Goal: Navigation & Orientation: Understand site structure

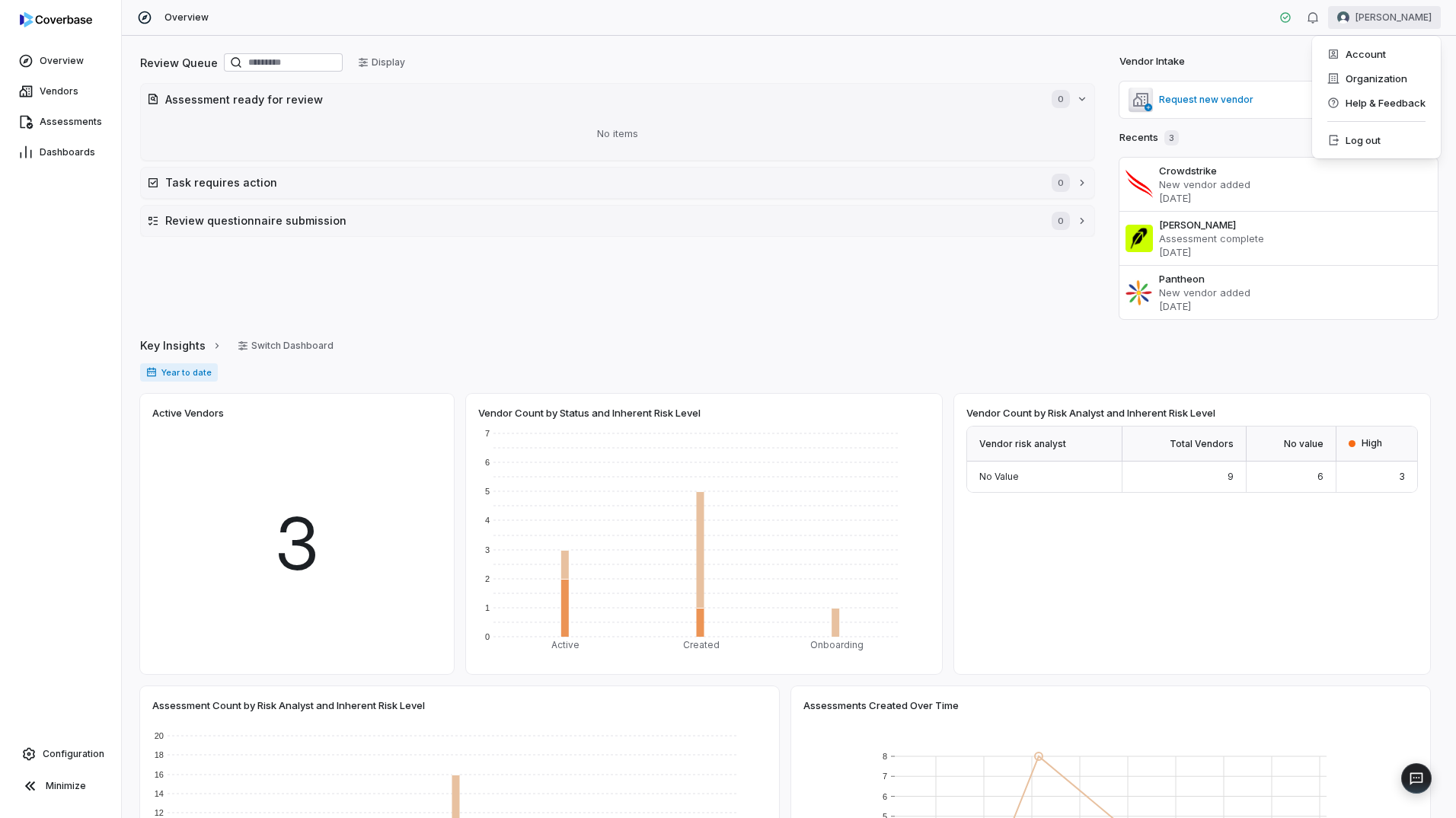
click at [1381, 19] on html "Overview Vendors Assessments Dashboards Configuration Minimize Overview [PERSON…" at bounding box center [728, 409] width 1456 height 818
click at [1390, 86] on div "Organization" at bounding box center [1376, 78] width 117 height 25
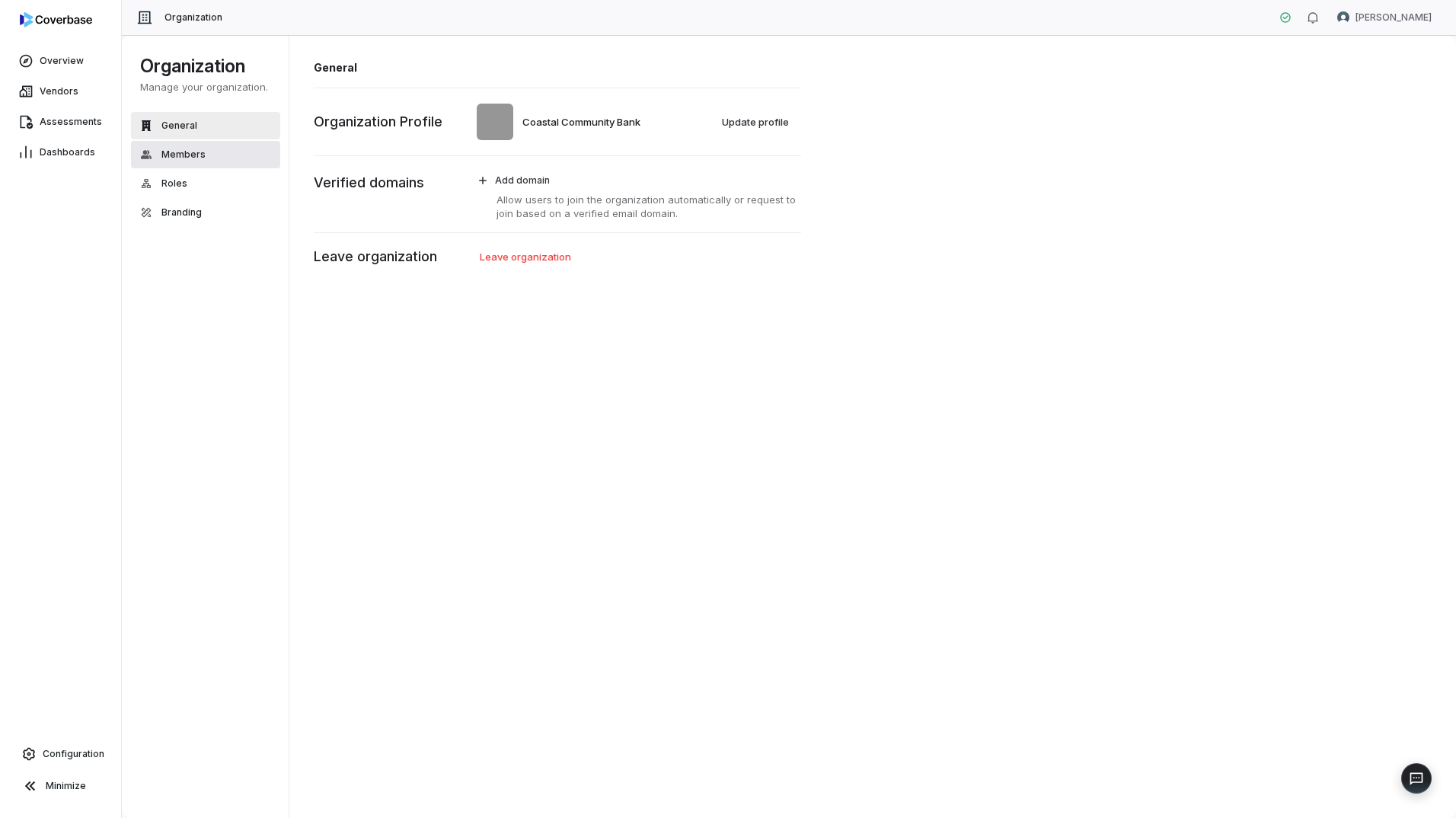
click at [194, 157] on span "Members" at bounding box center [183, 154] width 44 height 12
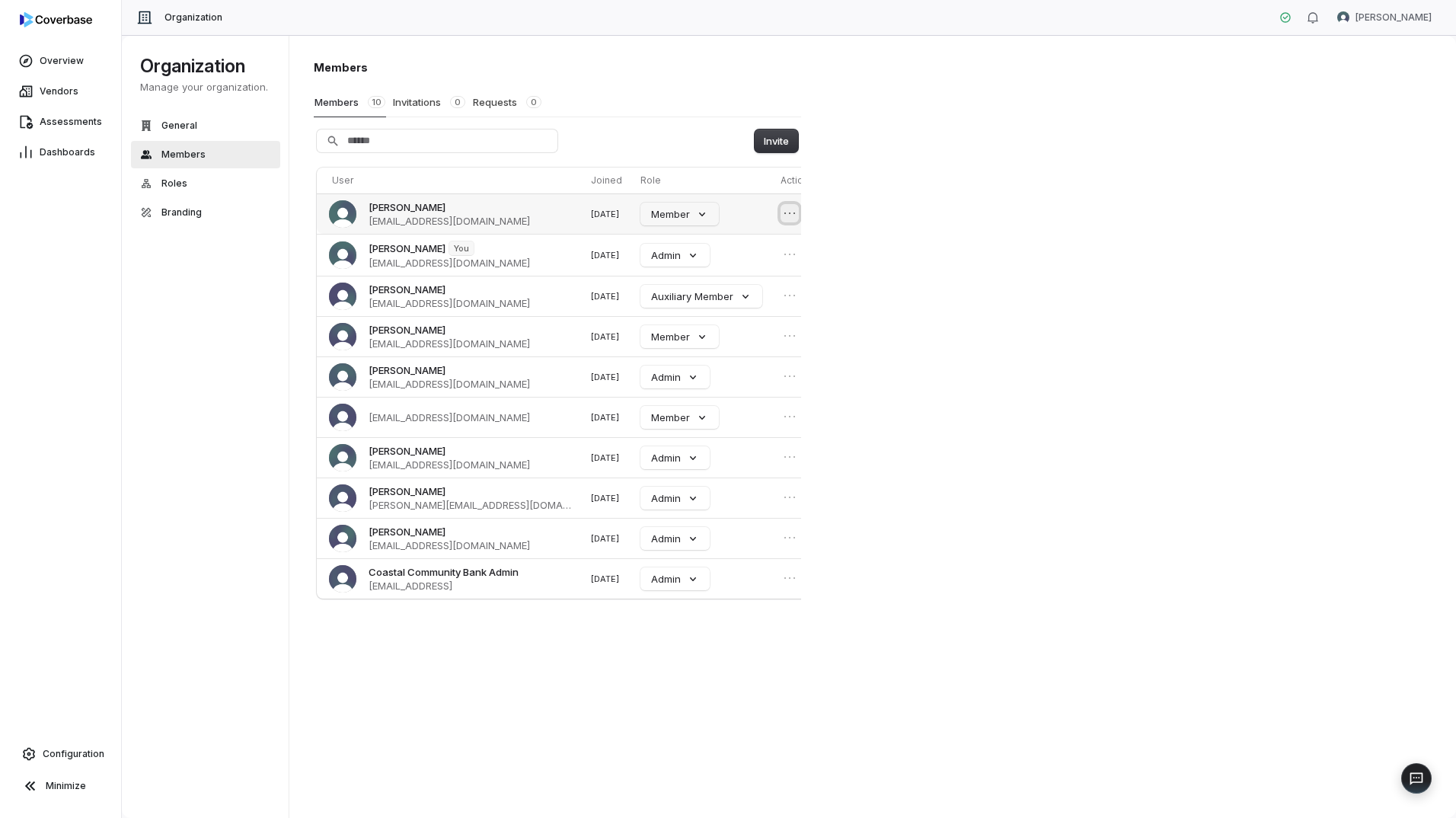
click at [782, 213] on icon "Open menu" at bounding box center [790, 213] width 16 height 16
click at [912, 227] on div "Members Members 10 Invitations 0 Requests 0 Invite User Joined Role Actions [PE…" at bounding box center [873, 427] width 1168 height 784
click at [168, 185] on span "Roles" at bounding box center [174, 184] width 26 height 12
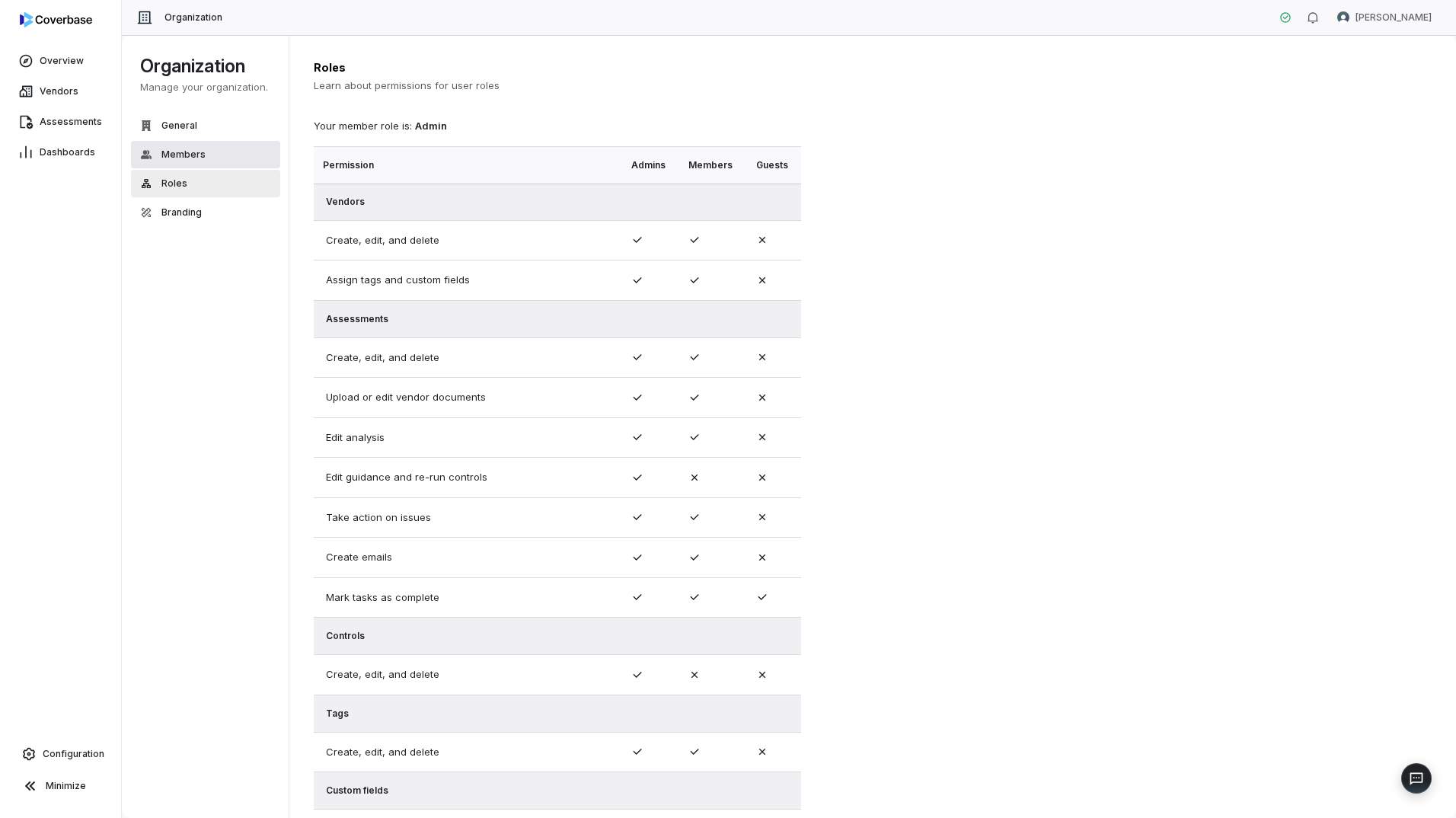
click at [177, 152] on span "Members" at bounding box center [183, 154] width 44 height 12
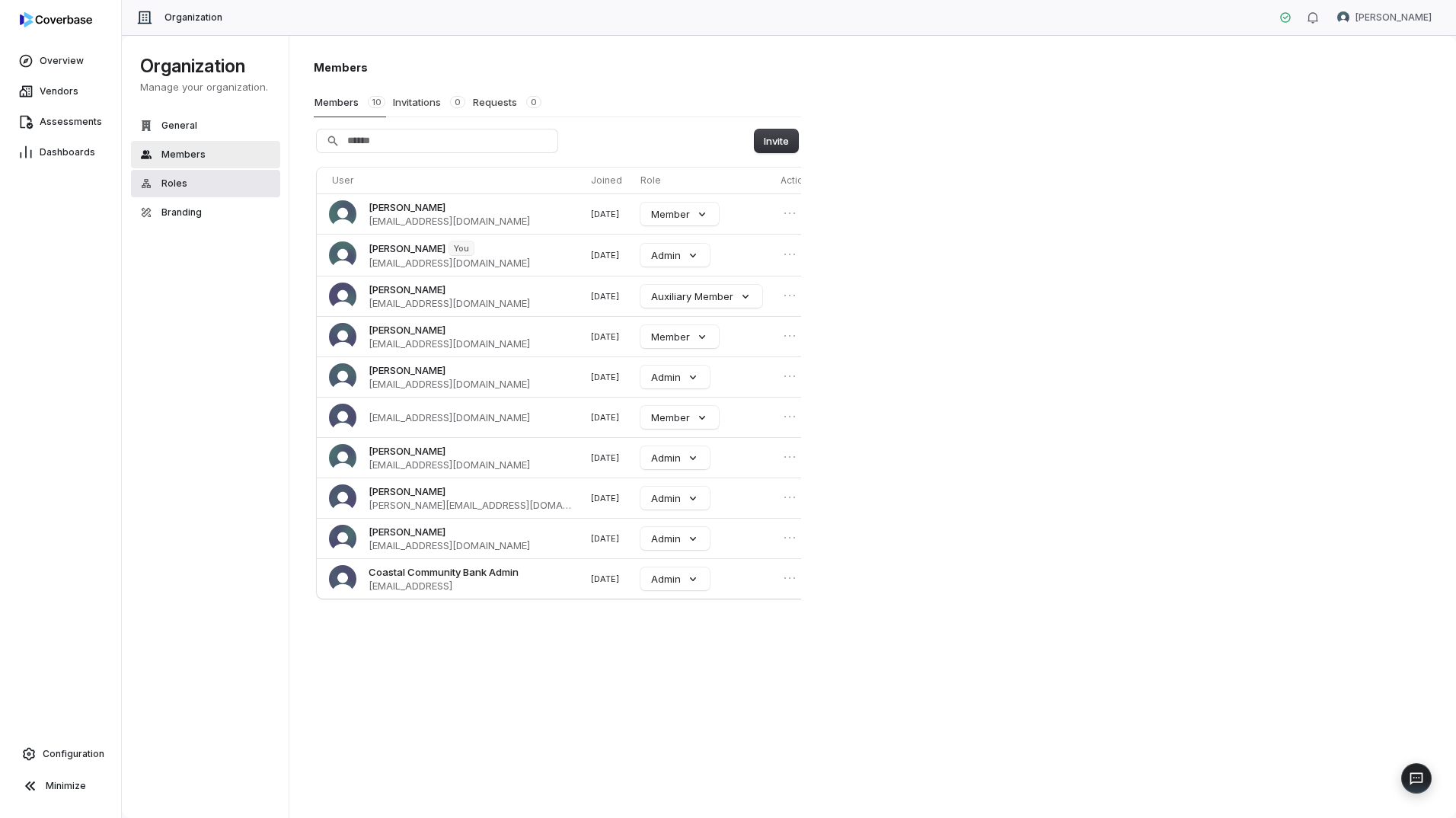
click at [176, 182] on span "Roles" at bounding box center [174, 184] width 26 height 12
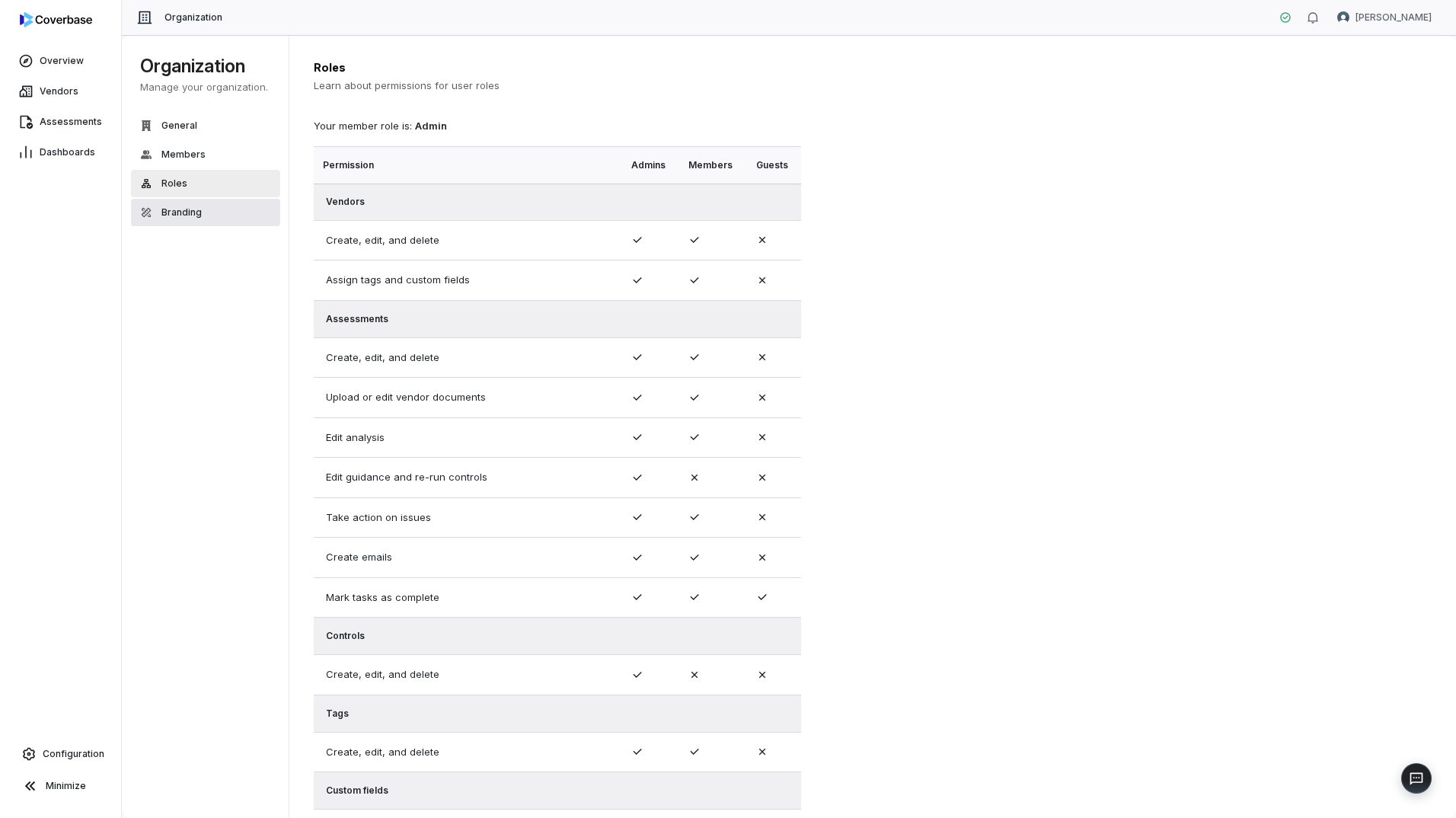
click at [179, 216] on span "Branding" at bounding box center [181, 212] width 40 height 12
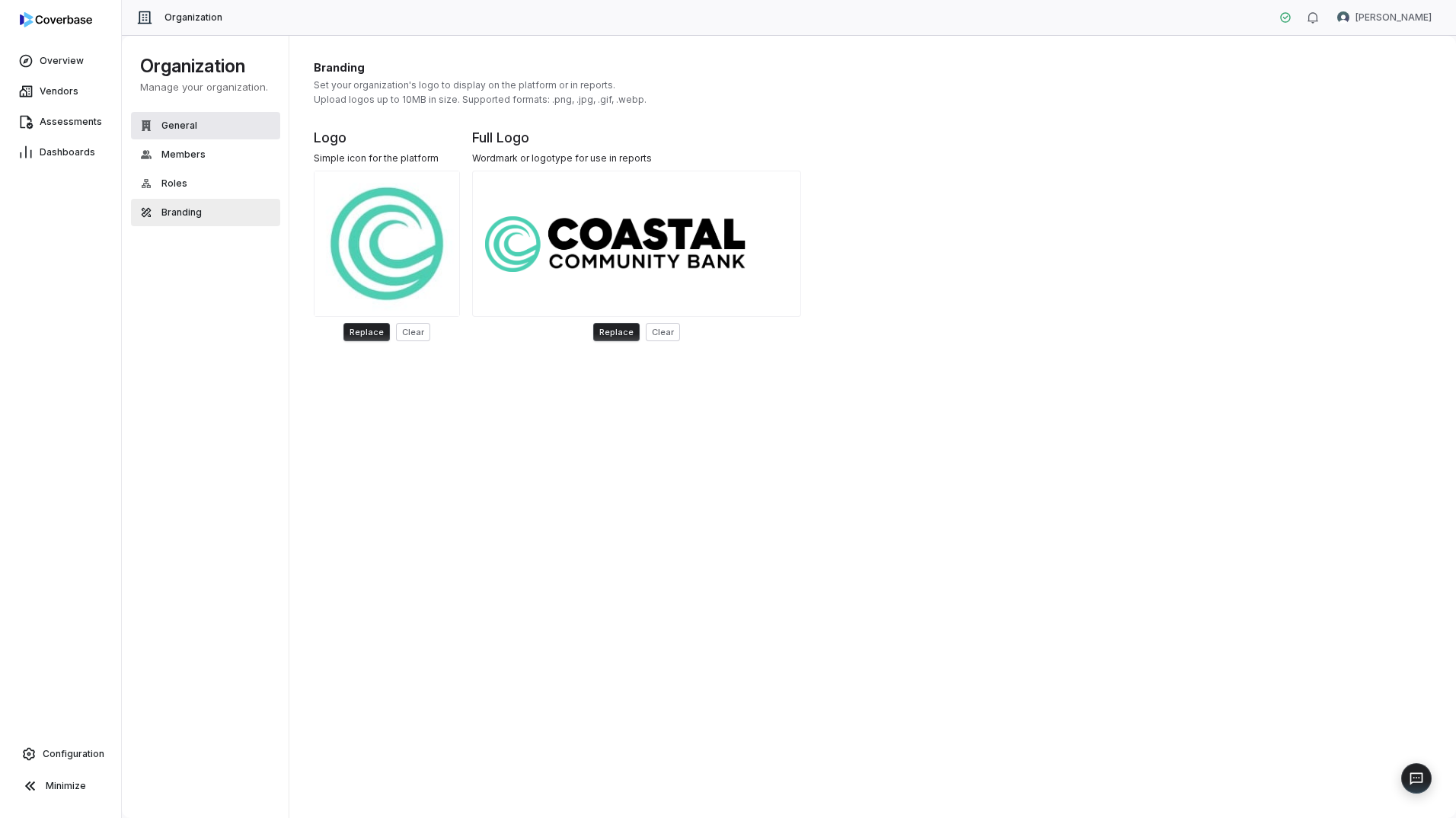
click at [192, 117] on button "General" at bounding box center [205, 126] width 149 height 27
